Goal: Task Accomplishment & Management: Use online tool/utility

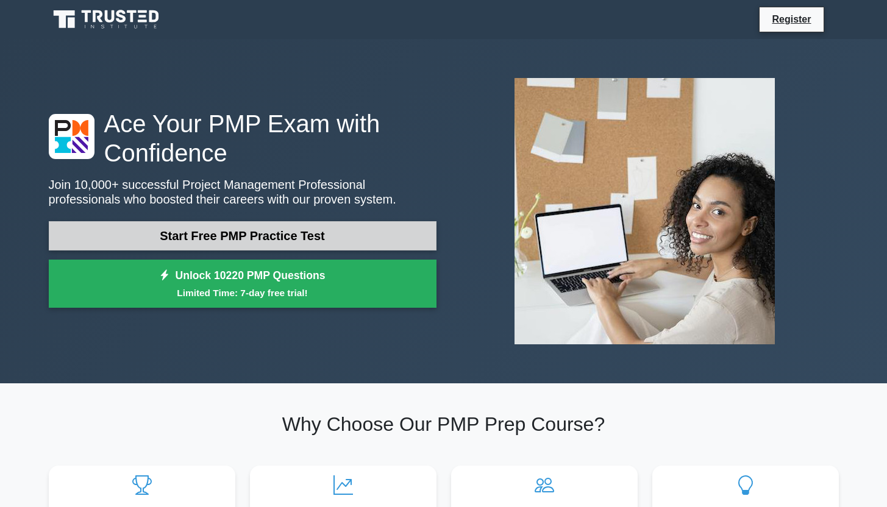
click at [290, 244] on link "Start Free PMP Practice Test" at bounding box center [243, 235] width 388 height 29
click at [304, 233] on link "Start Free PMP Practice Test" at bounding box center [243, 235] width 388 height 29
